Goal: Transaction & Acquisition: Book appointment/travel/reservation

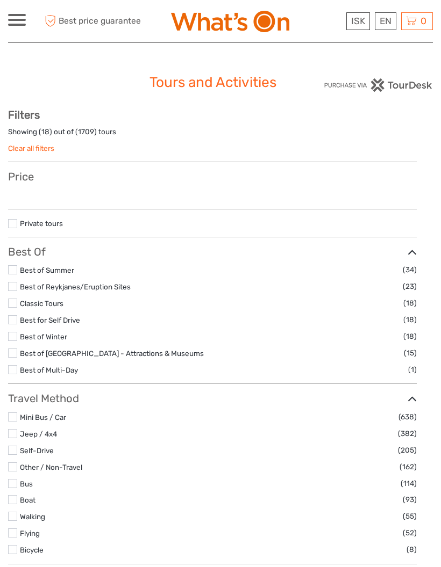
select select
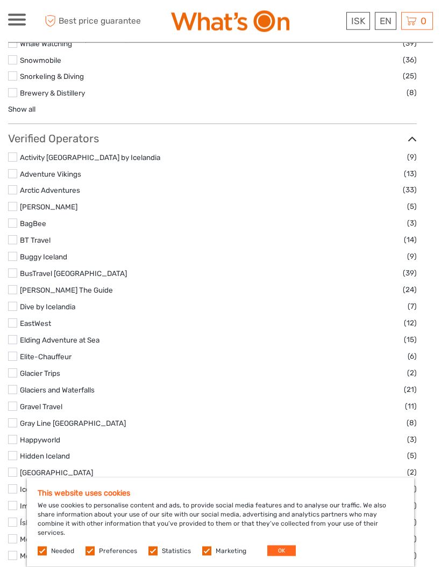
scroll to position [1234, 0]
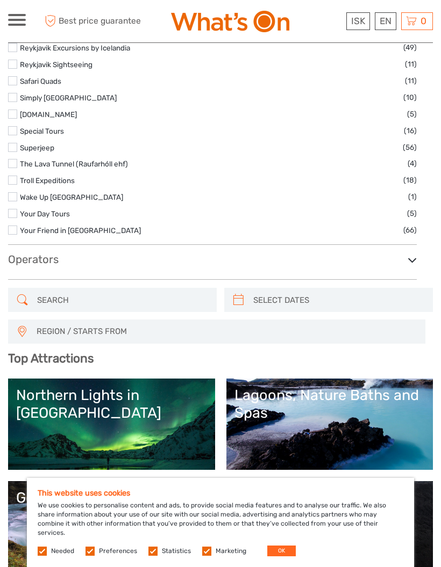
click at [17, 235] on label at bounding box center [12, 230] width 9 height 9
click at [0, 0] on input "checkbox" at bounding box center [0, 0] width 0 height 0
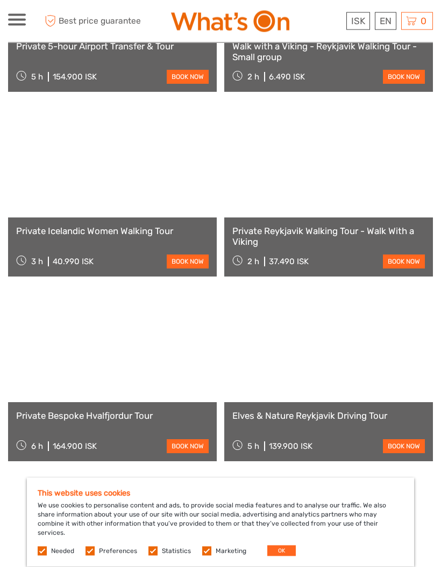
scroll to position [1445, 0]
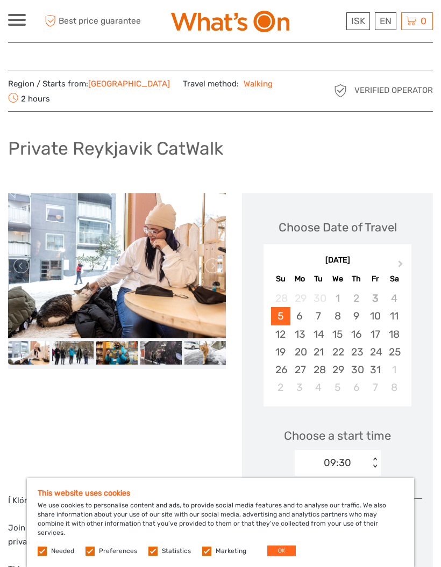
click at [31, 352] on img at bounding box center [28, 352] width 41 height 23
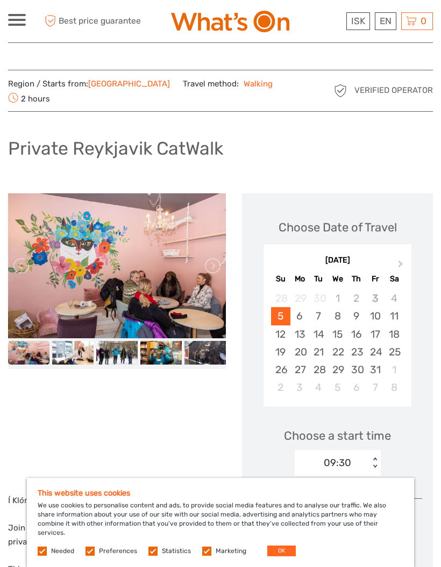
click at [64, 289] on img at bounding box center [117, 265] width 218 height 145
click at [112, 347] on img at bounding box center [116, 352] width 41 height 23
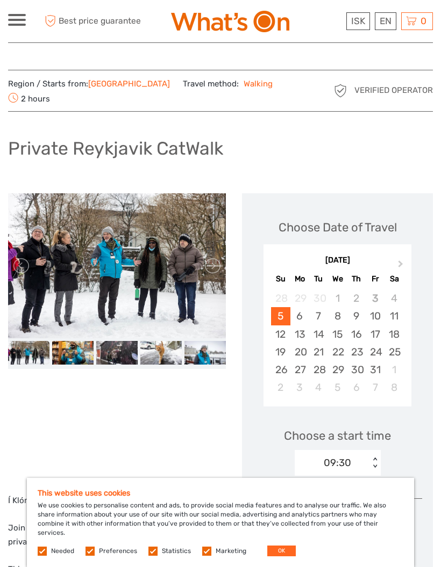
click at [116, 346] on img at bounding box center [116, 352] width 41 height 23
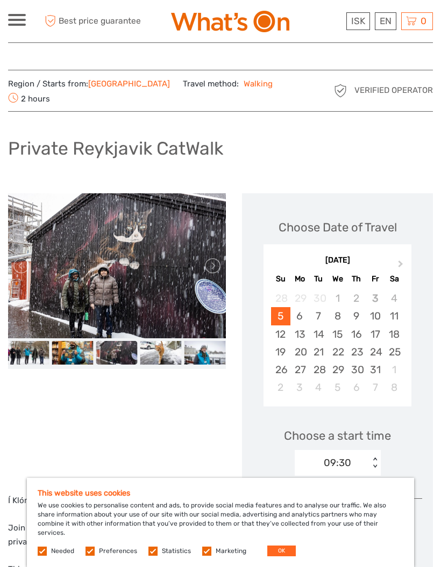
click at [153, 347] on img at bounding box center [160, 352] width 41 height 23
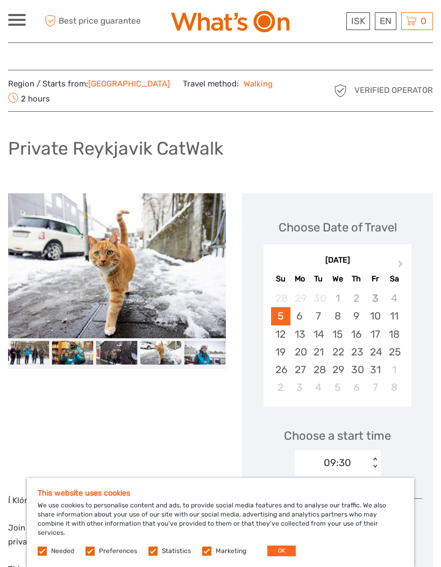
click at [198, 350] on img at bounding box center [204, 352] width 41 height 23
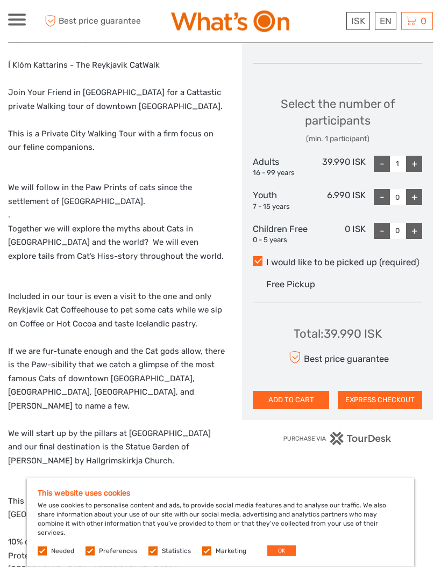
scroll to position [436, 0]
